Goal: Find contact information: Find contact information

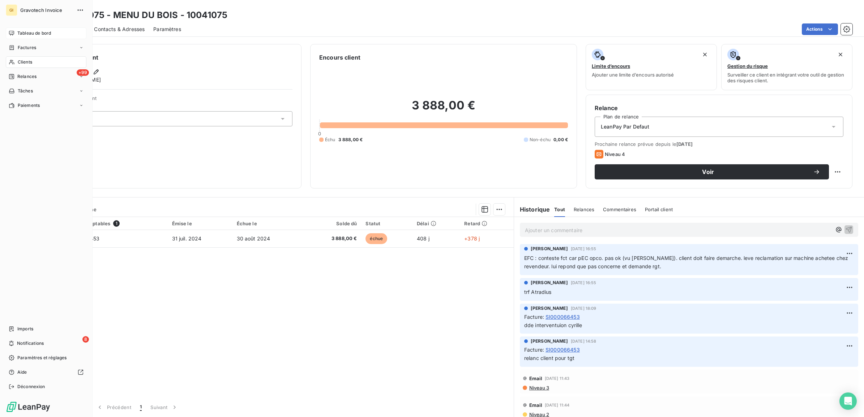
click at [17, 31] on span "Tableau de bord" at bounding box center [34, 33] width 34 height 7
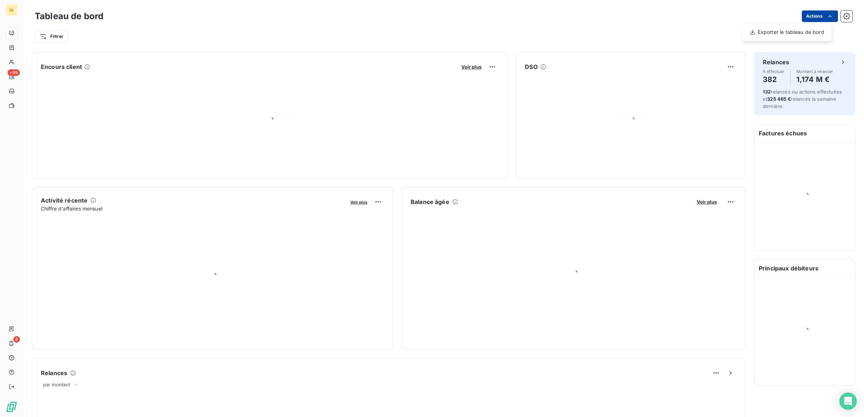
click at [812, 15] on html "GI +99 8 Tableau de bord Actions Exporter le tableau de bord Filtrer Encours cl…" at bounding box center [432, 208] width 864 height 417
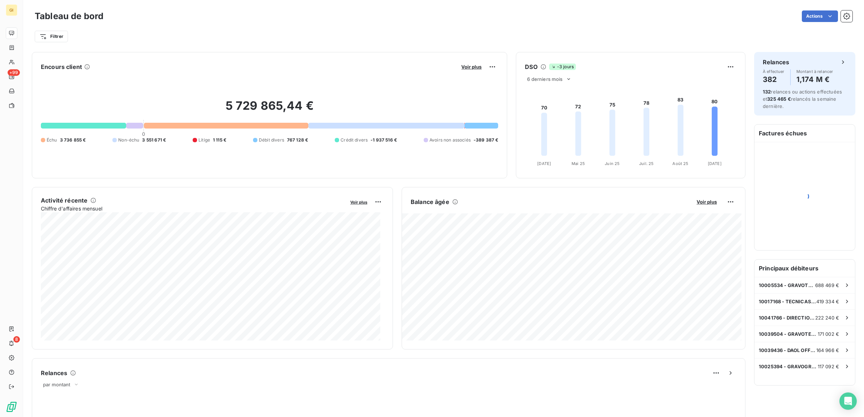
click at [844, 46] on html "GI +99 8 Tableau de bord Actions Filtrer Encours client Voir plus 5 729 865,44 …" at bounding box center [432, 208] width 864 height 417
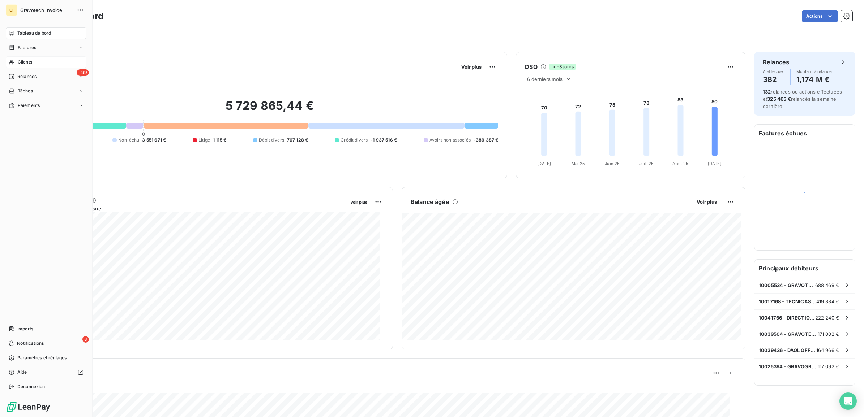
click at [28, 60] on span "Clients" at bounding box center [25, 62] width 14 height 7
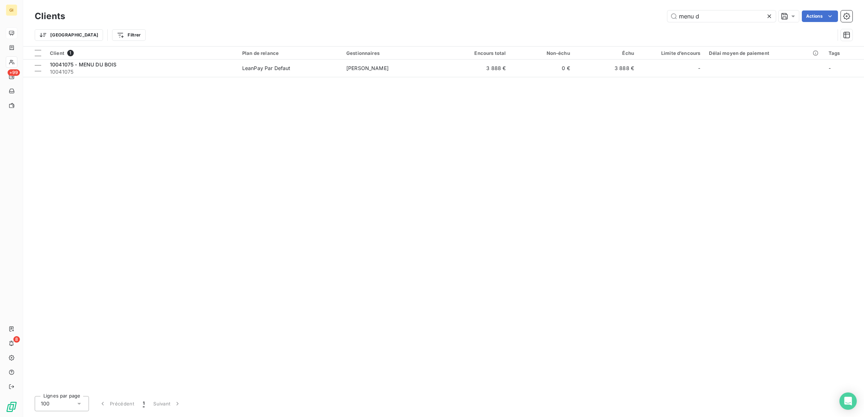
drag, startPoint x: 726, startPoint y: 15, endPoint x: 589, endPoint y: 33, distance: 138.6
click at [622, 26] on div "Clients menu d Actions Trier Filtrer" at bounding box center [443, 28] width 817 height 38
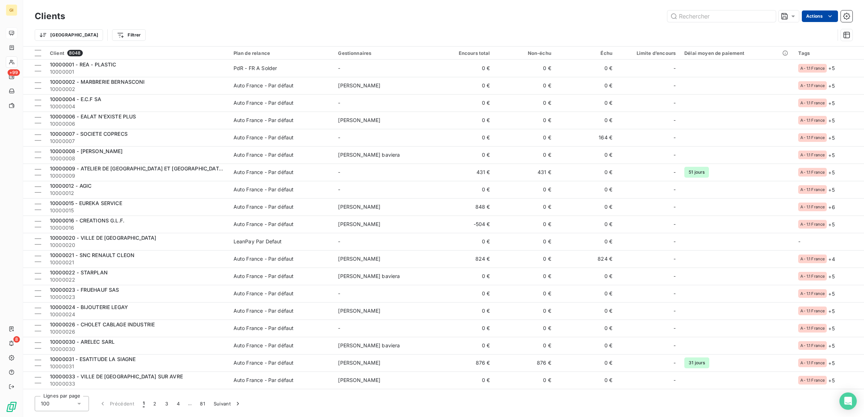
click at [820, 17] on html "GI +99 8 Clients Actions Trier Filtrer Client 8048 Plan de relance Gestionnaire…" at bounding box center [432, 208] width 864 height 417
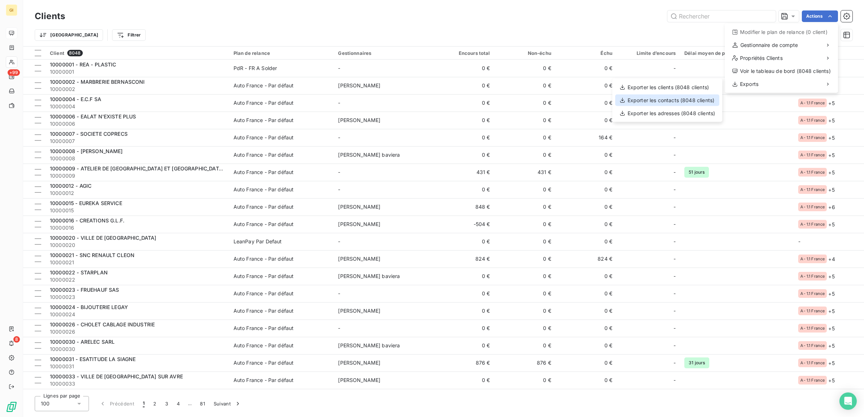
click at [690, 99] on div "Exporter les contacts (8048 clients)" at bounding box center [667, 101] width 104 height 12
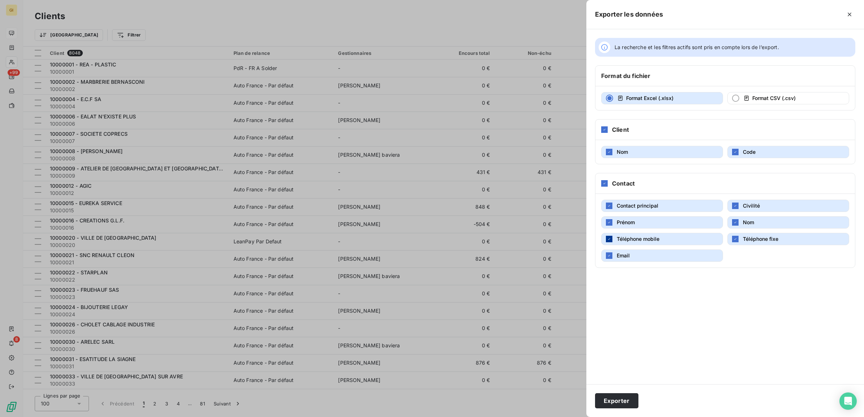
click at [611, 241] on div "button" at bounding box center [609, 239] width 7 height 7
click at [611, 224] on icon "button" at bounding box center [609, 222] width 4 height 4
click at [734, 241] on icon "button" at bounding box center [735, 239] width 4 height 4
click at [736, 223] on icon "button" at bounding box center [735, 222] width 4 height 4
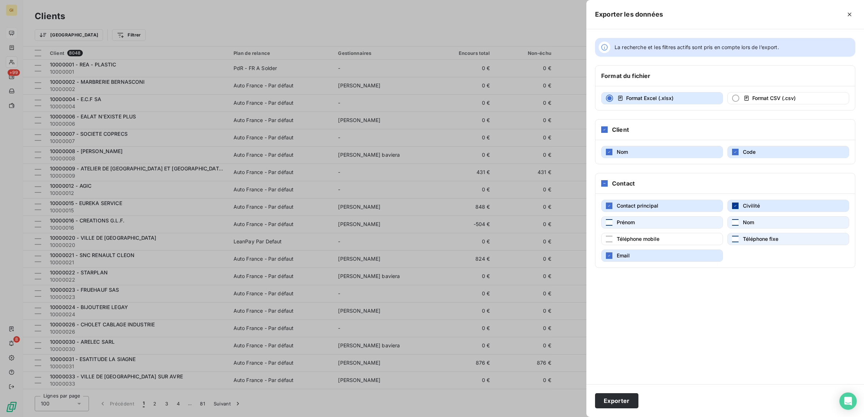
click at [735, 207] on icon "button" at bounding box center [735, 205] width 2 height 1
click at [622, 396] on button "Exporter" at bounding box center [616, 401] width 43 height 15
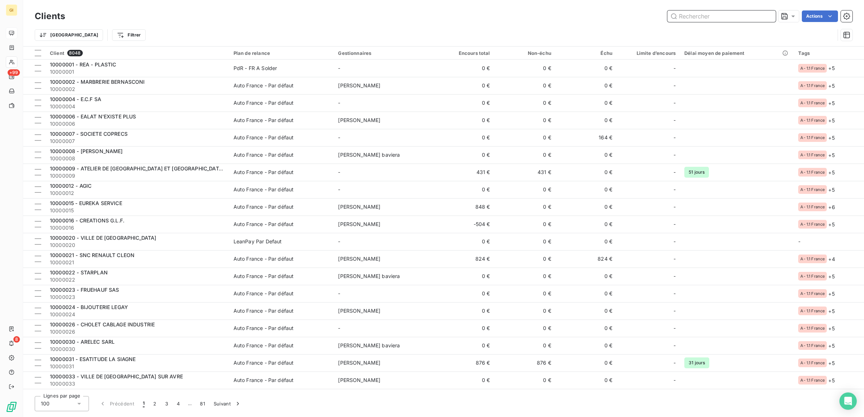
click at [717, 12] on input "text" at bounding box center [721, 16] width 108 height 12
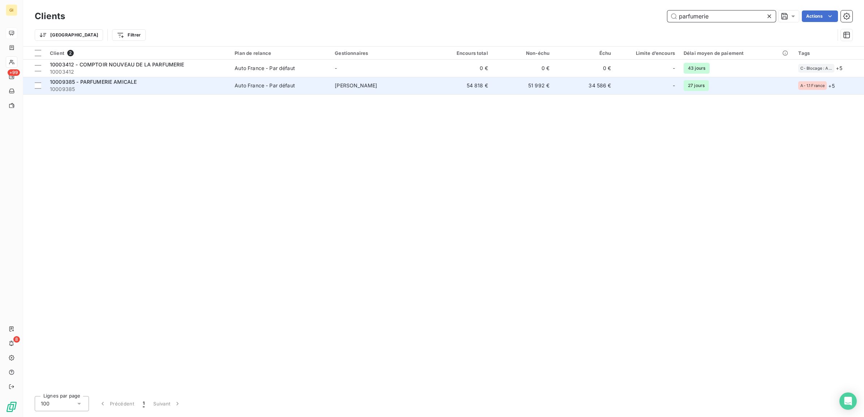
type input "parfumerie"
click at [303, 84] on span "Auto France - Par défaut" at bounding box center [280, 85] width 91 height 7
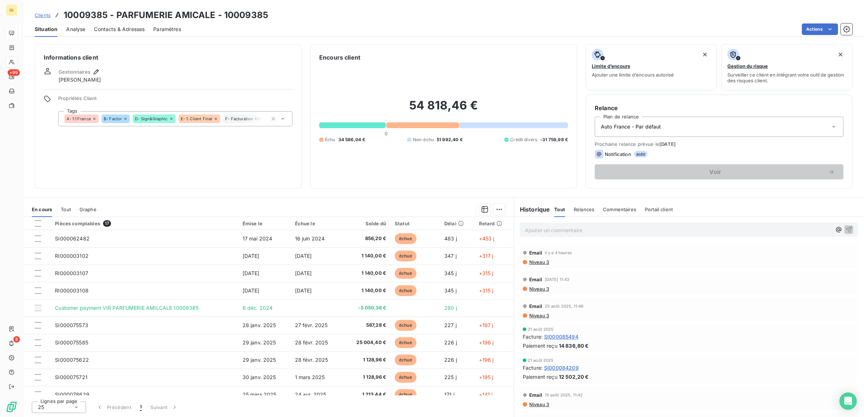
click at [134, 28] on span "Contacts & Adresses" at bounding box center [119, 29] width 51 height 7
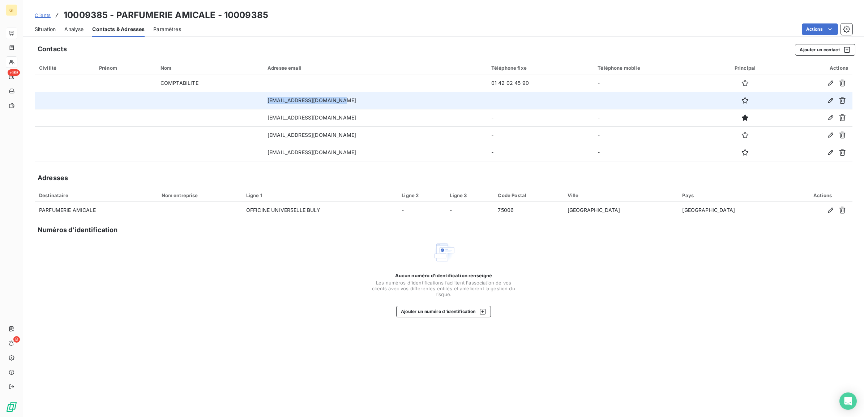
drag, startPoint x: 349, startPoint y: 104, endPoint x: 253, endPoint y: 105, distance: 96.5
click at [253, 105] on tr "[EMAIL_ADDRESS][DOMAIN_NAME]" at bounding box center [443, 100] width 817 height 17
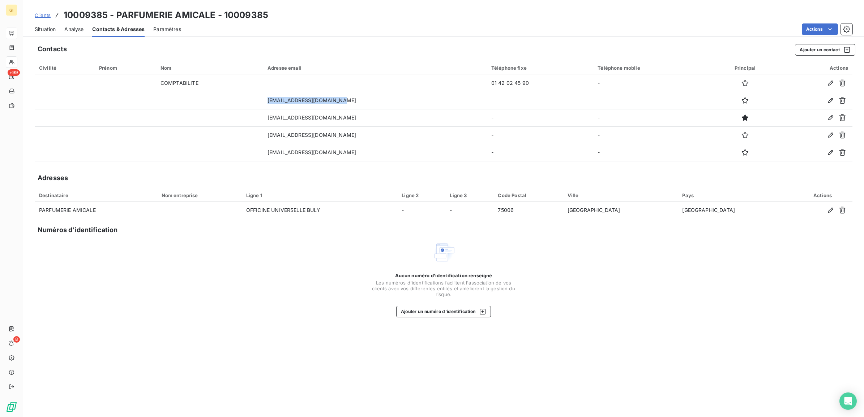
copy tr "[EMAIL_ADDRESS][DOMAIN_NAME]"
drag, startPoint x: 53, startPoint y: 13, endPoint x: 47, endPoint y: 16, distance: 6.8
click at [52, 15] on div "Clients 10009385 - PARFUMERIE AMICALE - 10009385" at bounding box center [151, 15] width 233 height 13
click at [40, 17] on span "Clients" at bounding box center [43, 15] width 16 height 6
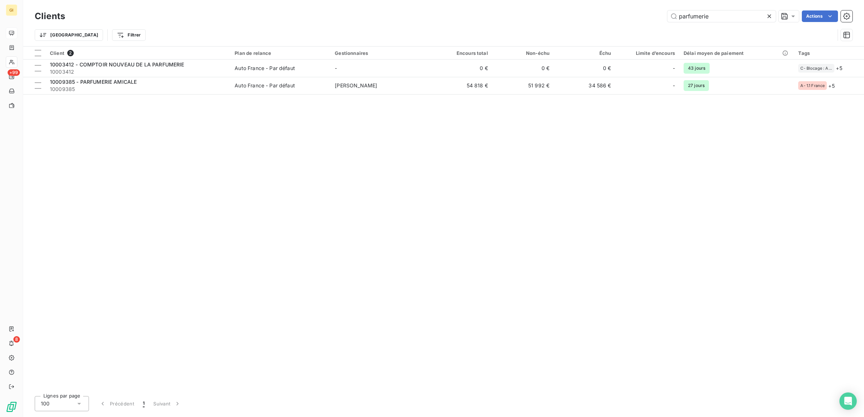
drag, startPoint x: 743, startPoint y: 13, endPoint x: 779, endPoint y: 120, distance: 112.6
click at [469, 45] on div "Clients parfumerie Actions Trier Filtrer" at bounding box center [443, 28] width 817 height 38
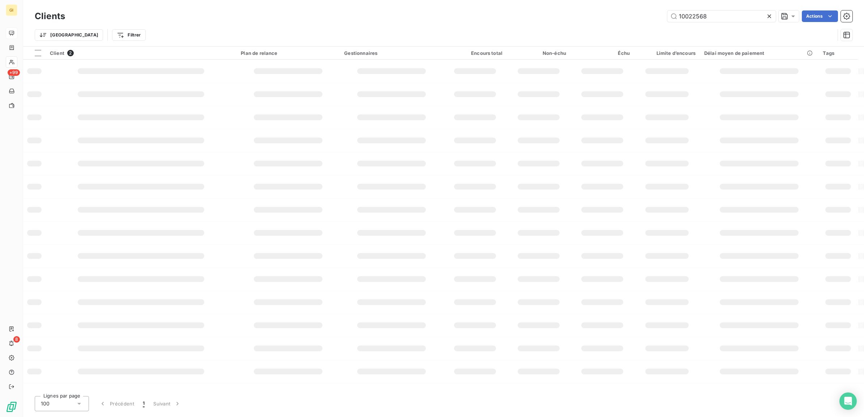
type input "10022568"
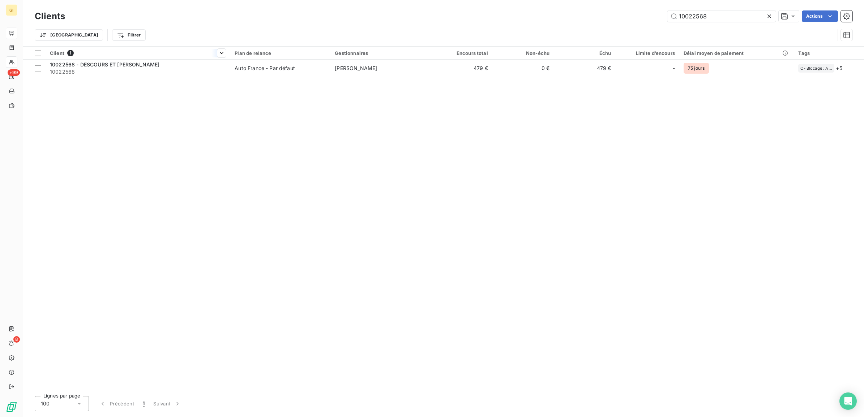
click at [114, 57] on th "Client 1" at bounding box center [138, 53] width 185 height 13
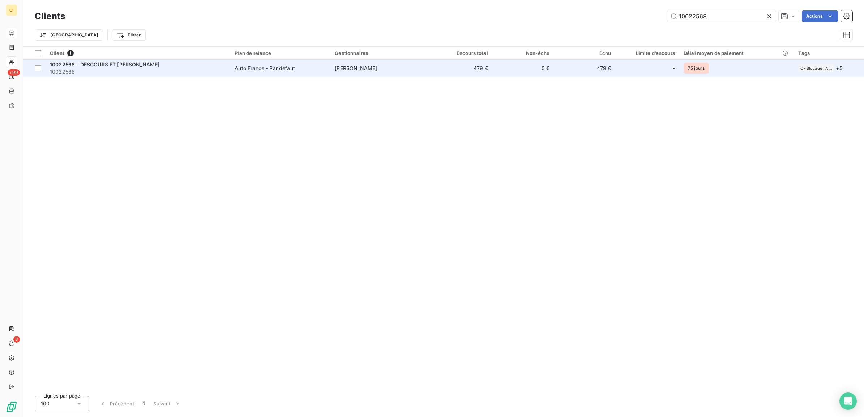
click at [111, 64] on span "10022568 - DESCOURS ET [PERSON_NAME]" at bounding box center [105, 64] width 110 height 6
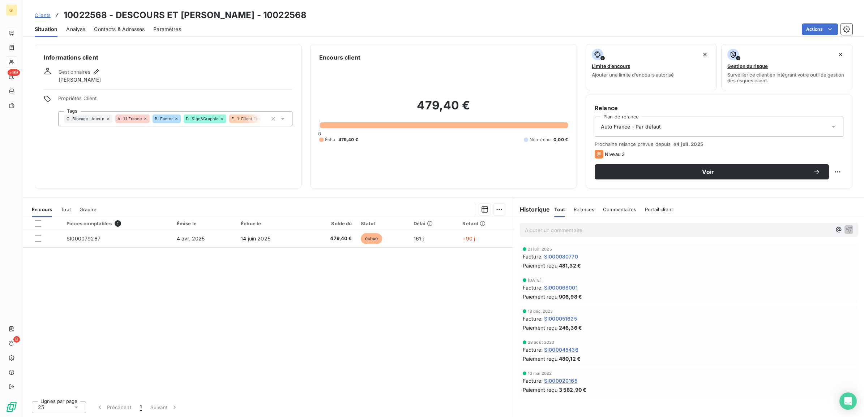
click at [112, 25] on div "Contacts & Adresses" at bounding box center [119, 29] width 51 height 15
